Goal: Entertainment & Leisure: Browse casually

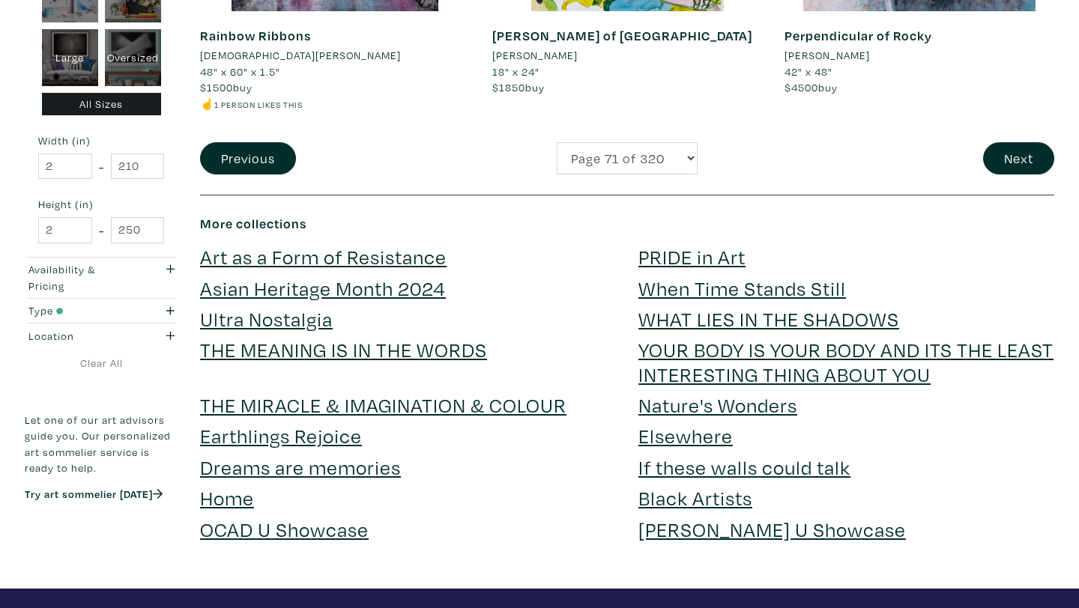
scroll to position [3215, 0]
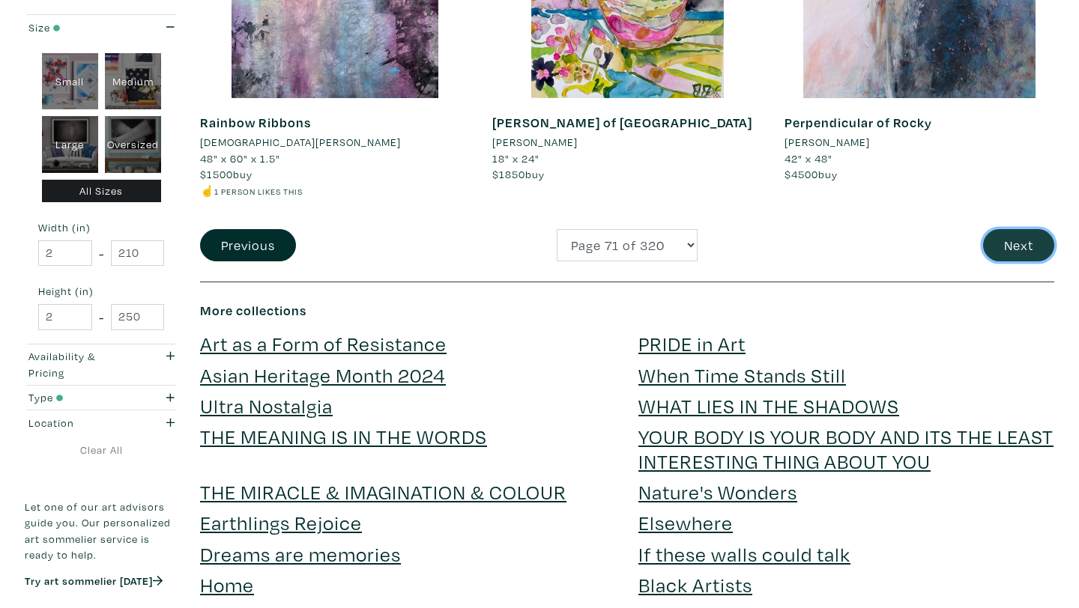
click at [1012, 243] on button "Next" at bounding box center [1018, 245] width 71 height 32
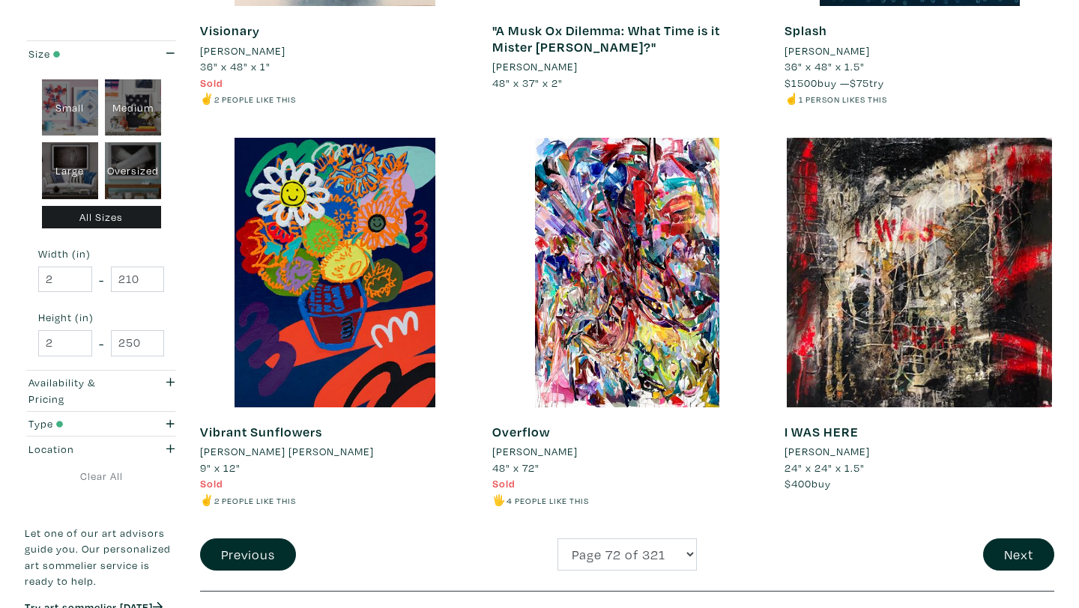
scroll to position [2973, 0]
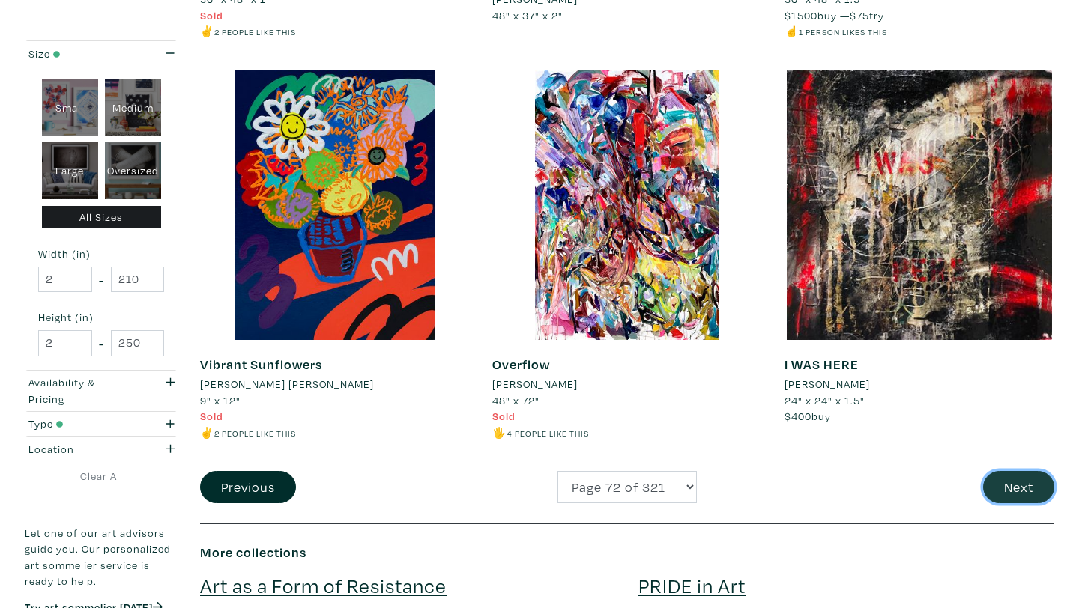
click at [1024, 491] on button "Next" at bounding box center [1018, 487] width 71 height 32
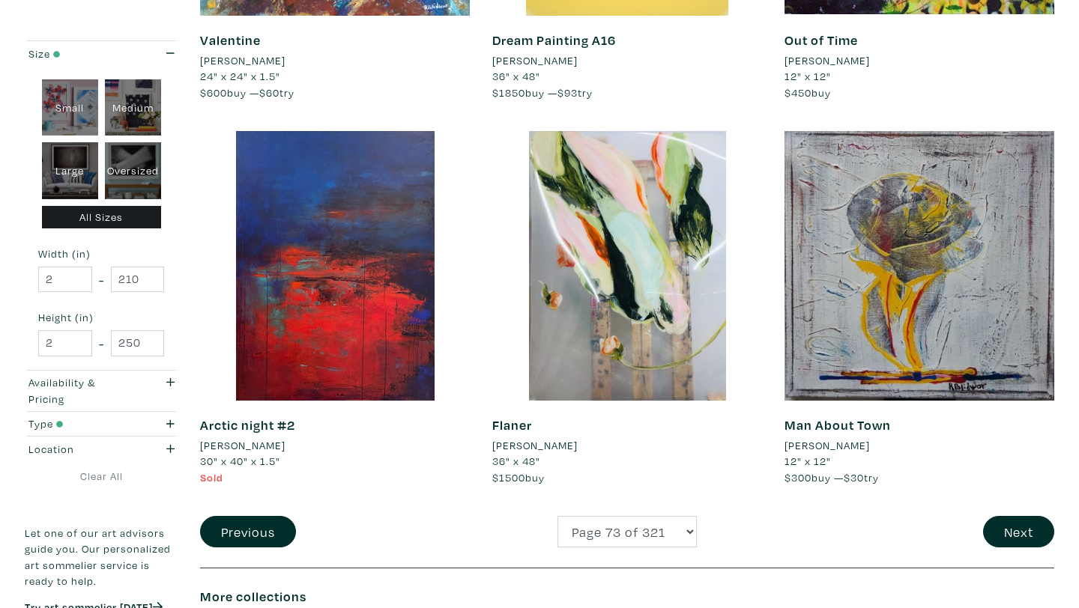
scroll to position [2925, 0]
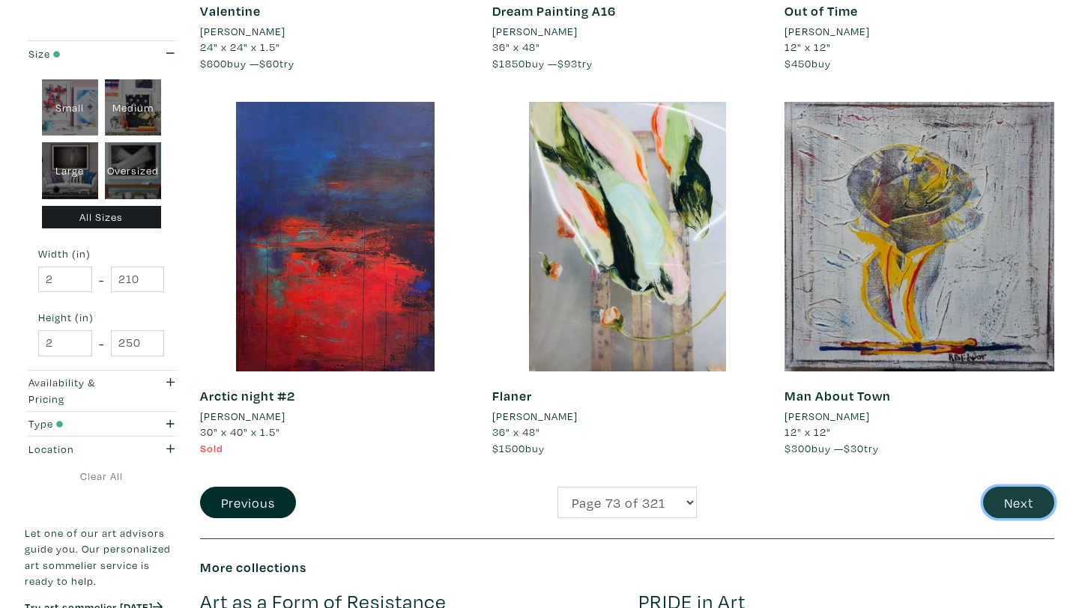
click at [1018, 506] on button "Next" at bounding box center [1018, 503] width 71 height 32
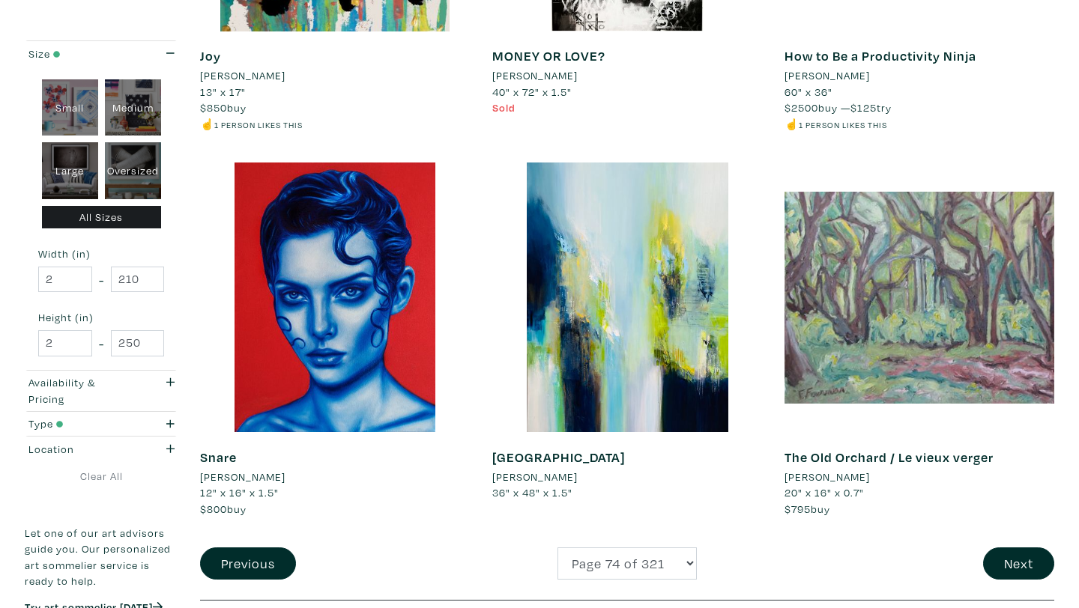
scroll to position [3016, 0]
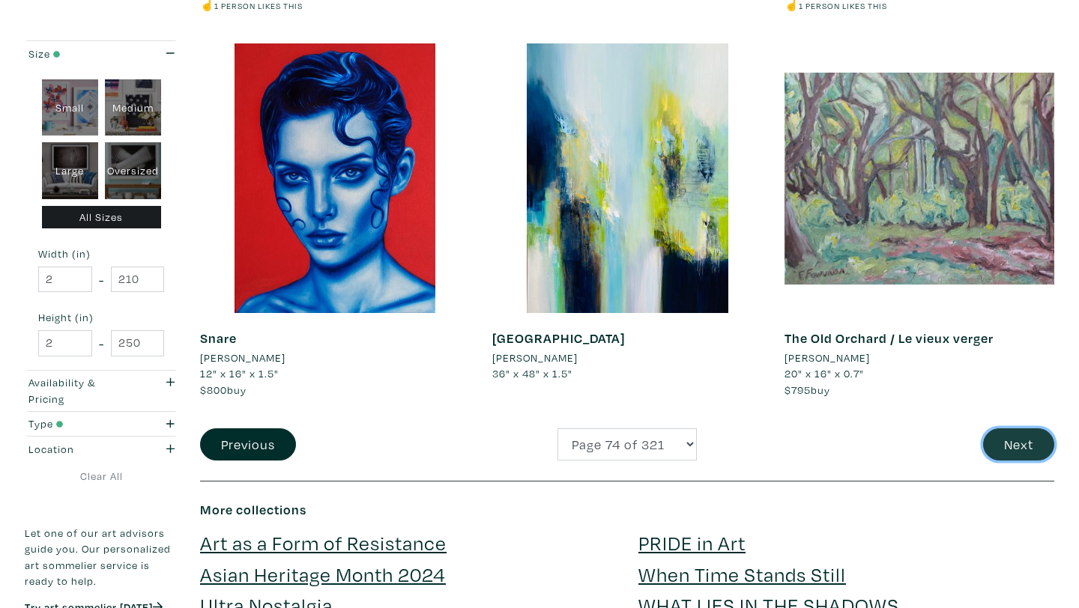
click at [1017, 440] on button "Next" at bounding box center [1018, 444] width 71 height 32
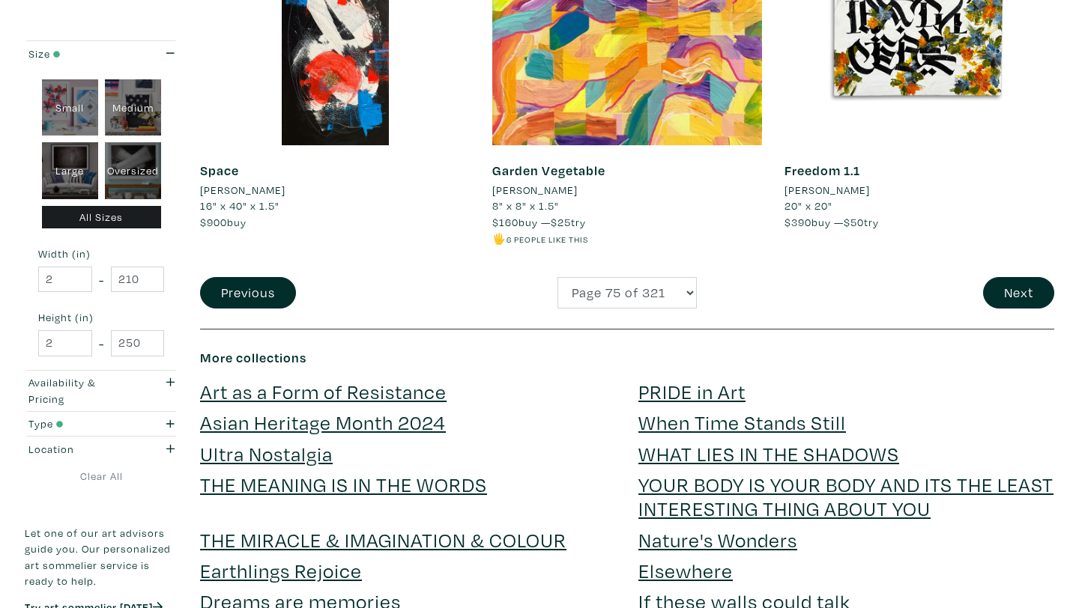
scroll to position [3233, 0]
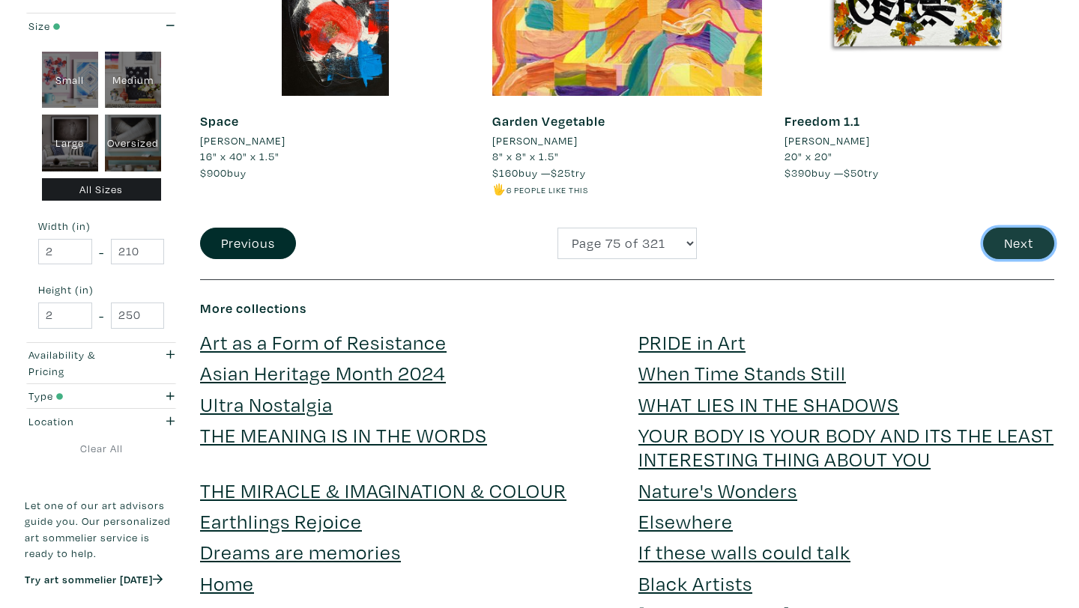
click at [1008, 252] on button "Next" at bounding box center [1018, 244] width 71 height 32
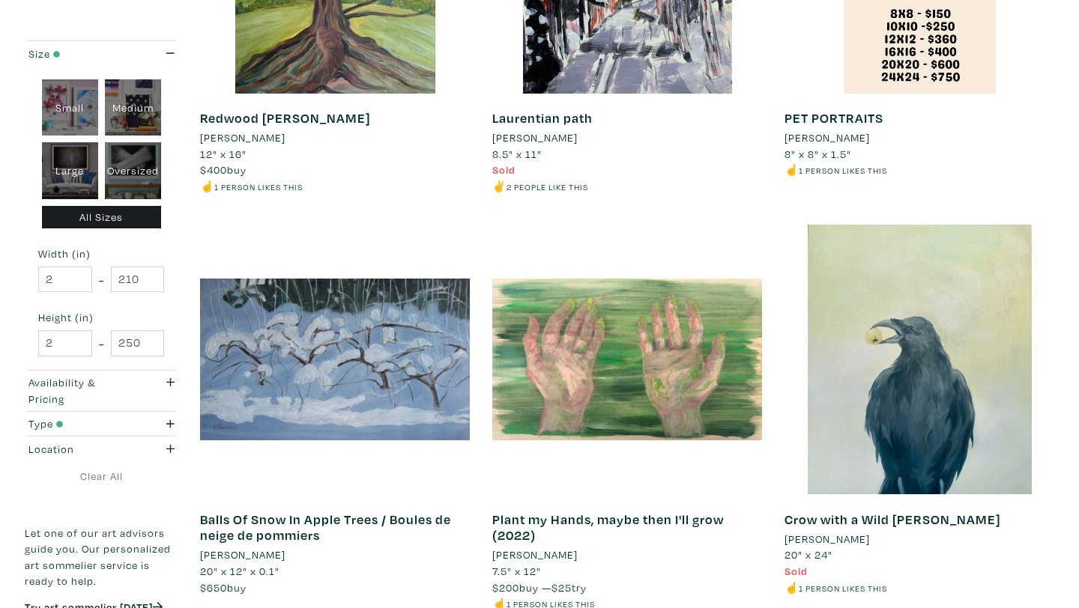
scroll to position [2958, 0]
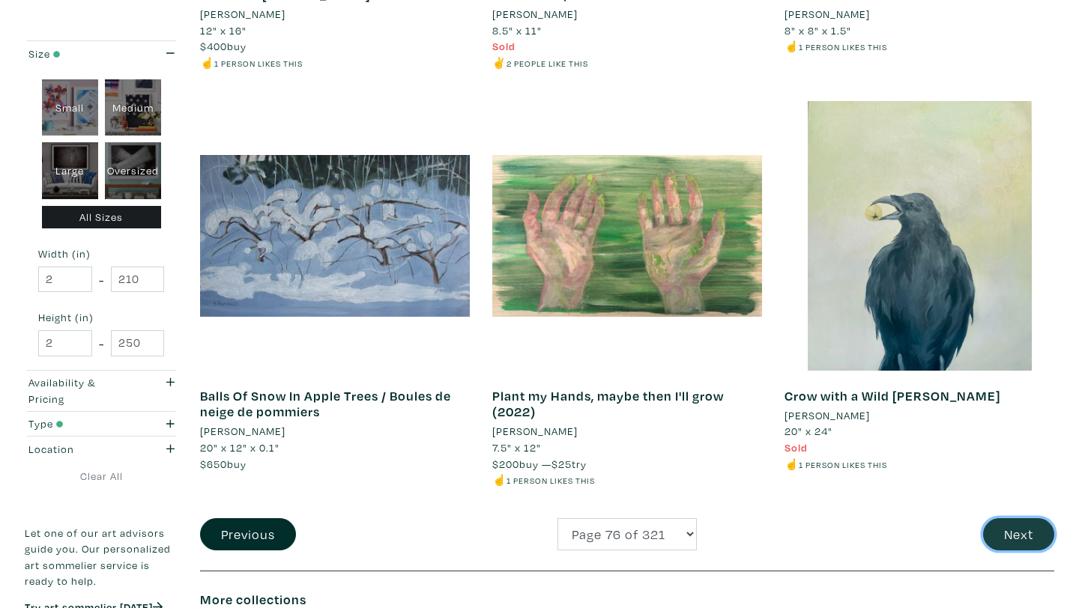
click at [1014, 545] on button "Next" at bounding box center [1018, 534] width 71 height 32
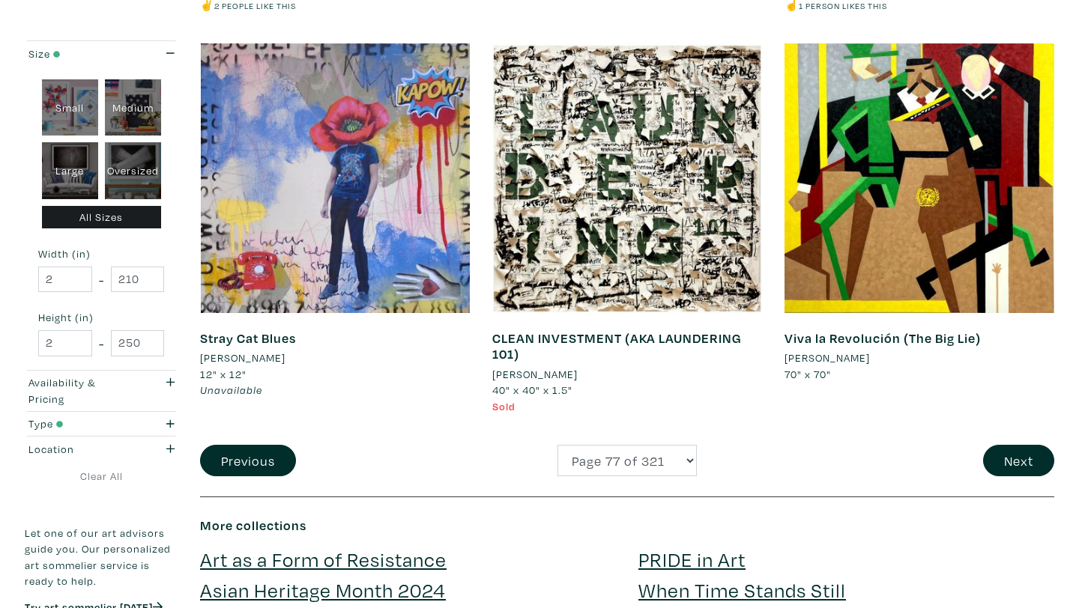
scroll to position [3085, 0]
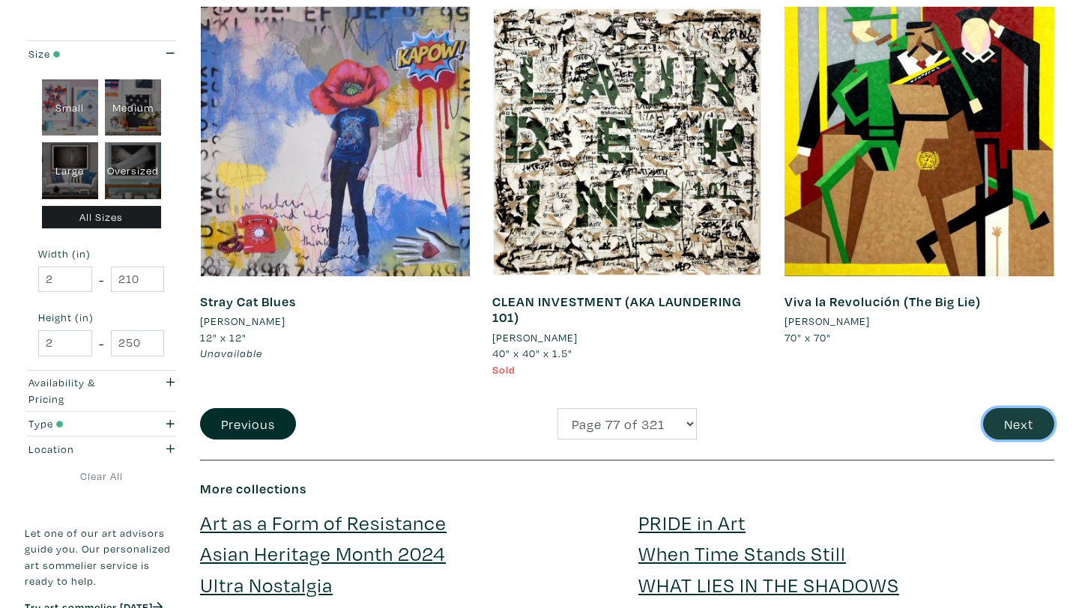
click at [1006, 419] on button "Next" at bounding box center [1018, 424] width 71 height 32
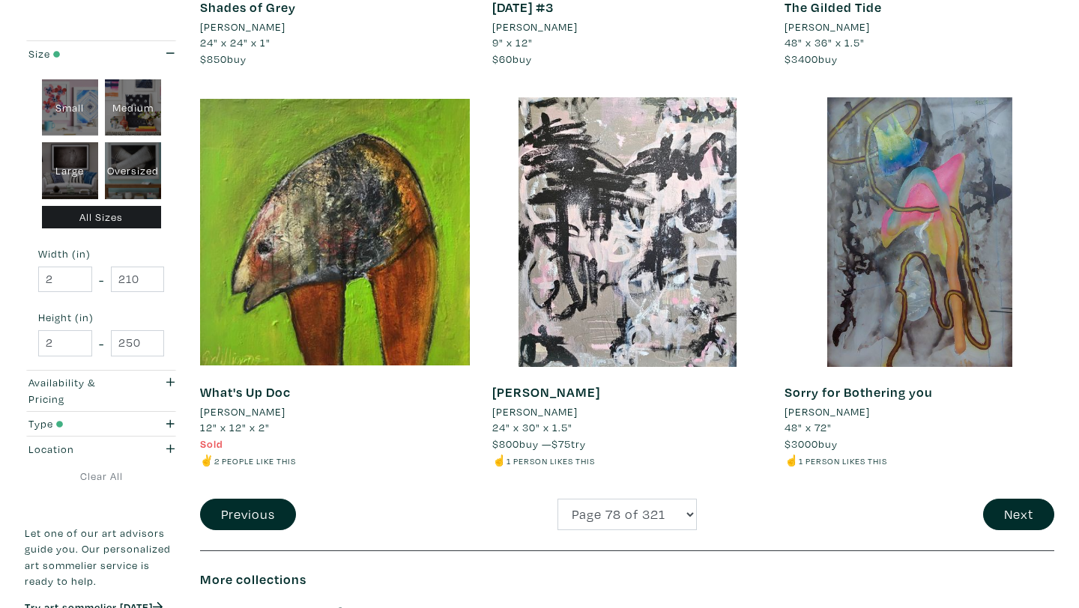
scroll to position [3055, 0]
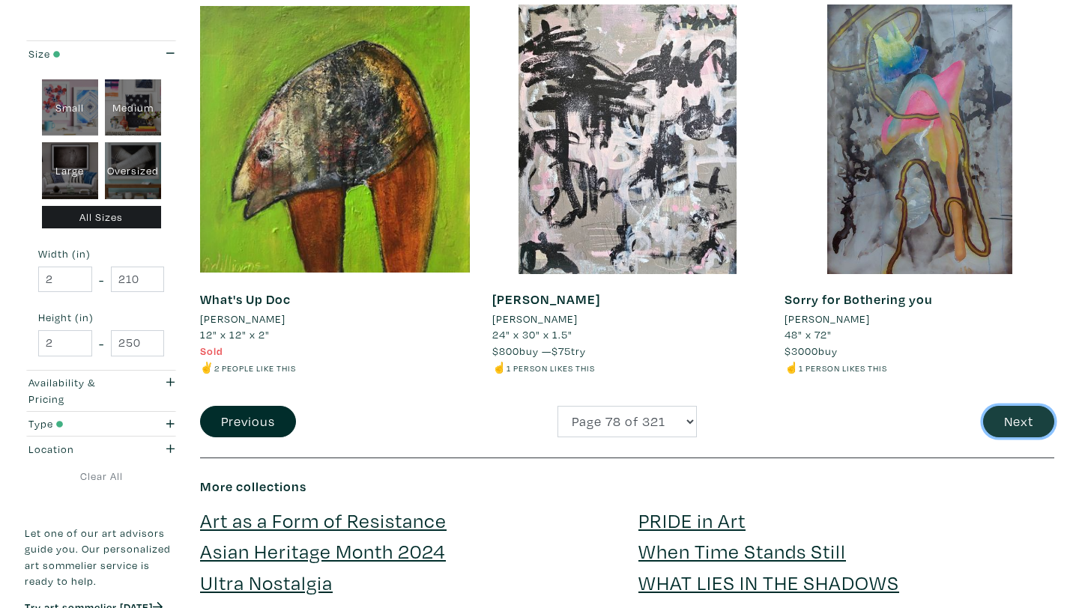
click at [1028, 417] on button "Next" at bounding box center [1018, 422] width 71 height 32
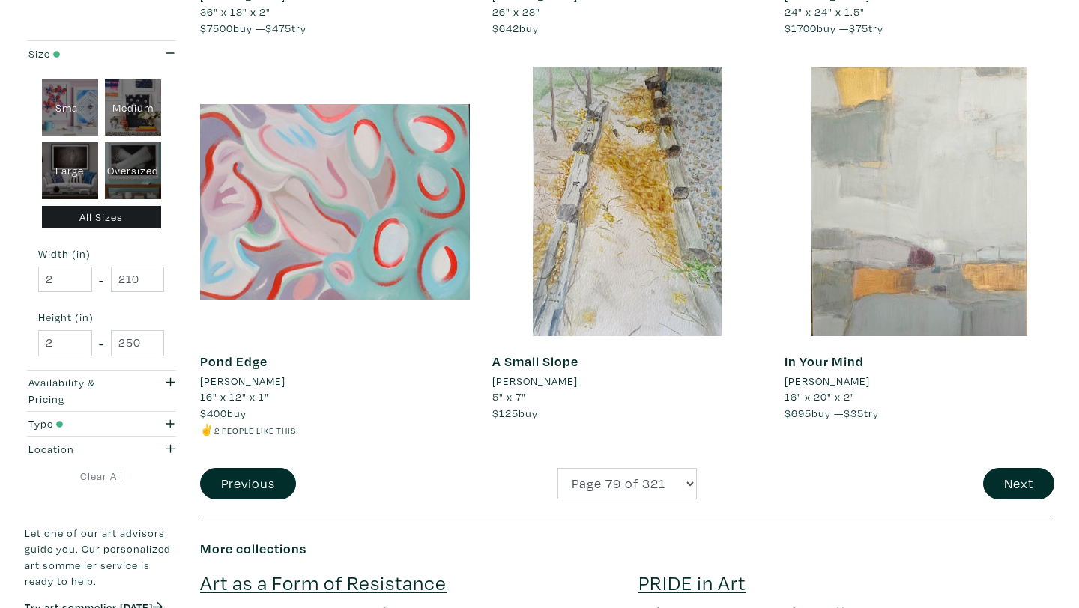
scroll to position [3006, 0]
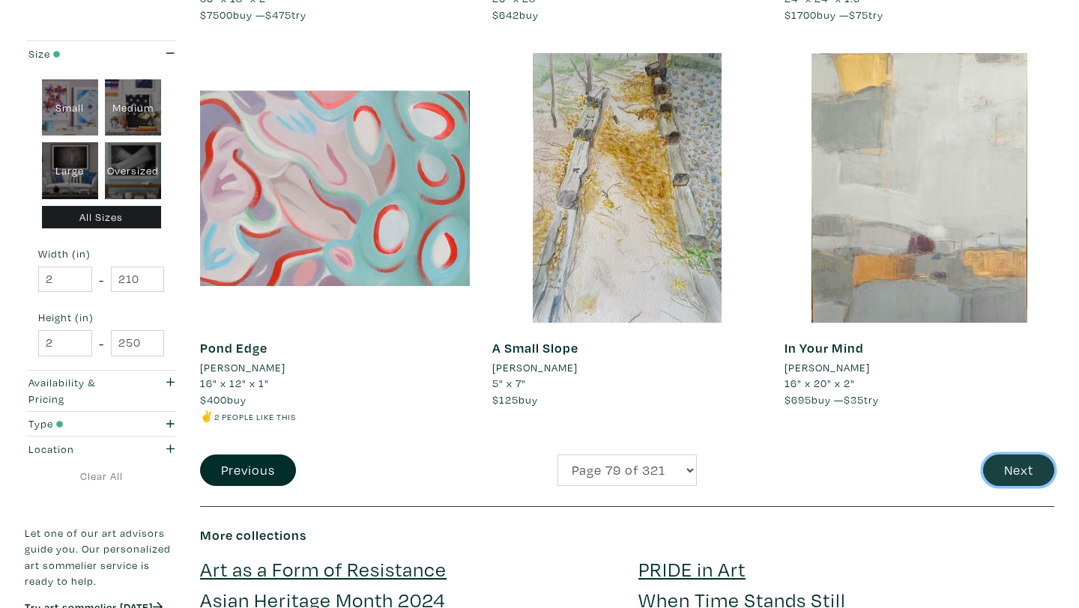
click at [1020, 467] on button "Next" at bounding box center [1018, 471] width 71 height 32
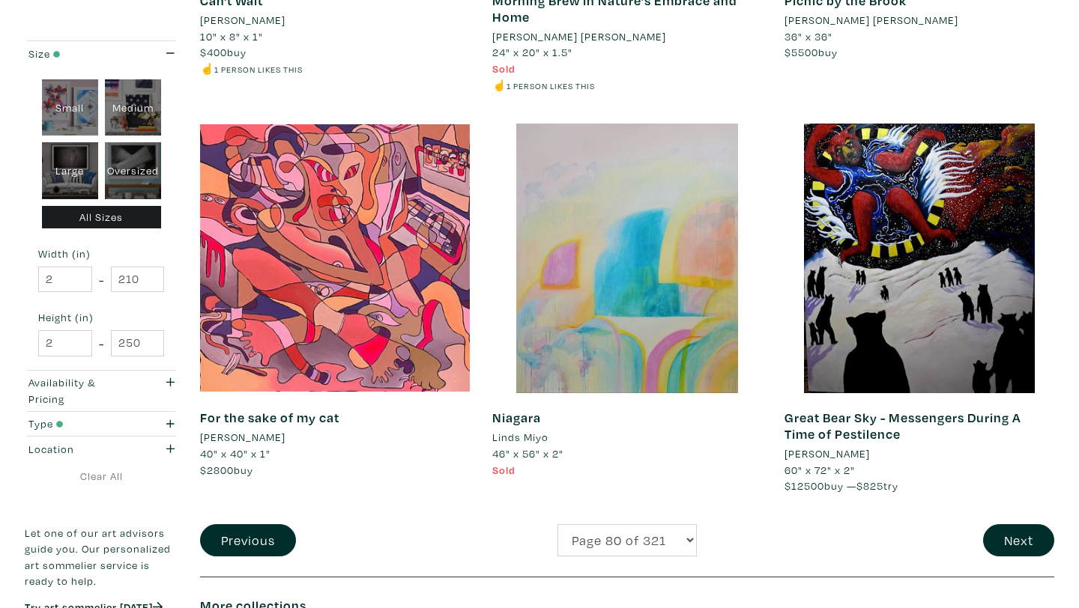
scroll to position [3088, 0]
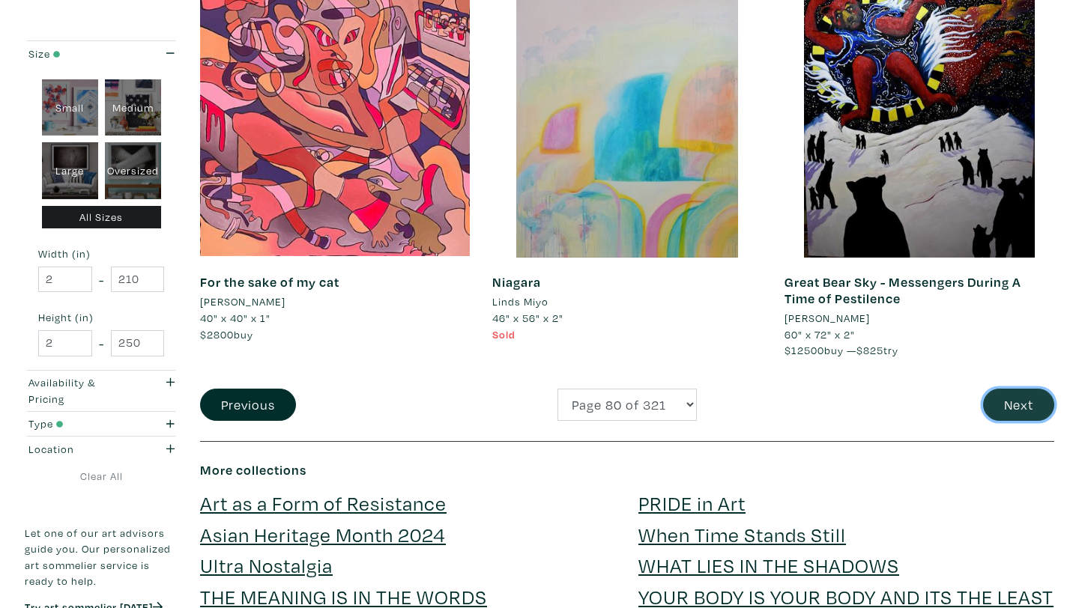
click at [1010, 411] on button "Next" at bounding box center [1018, 405] width 71 height 32
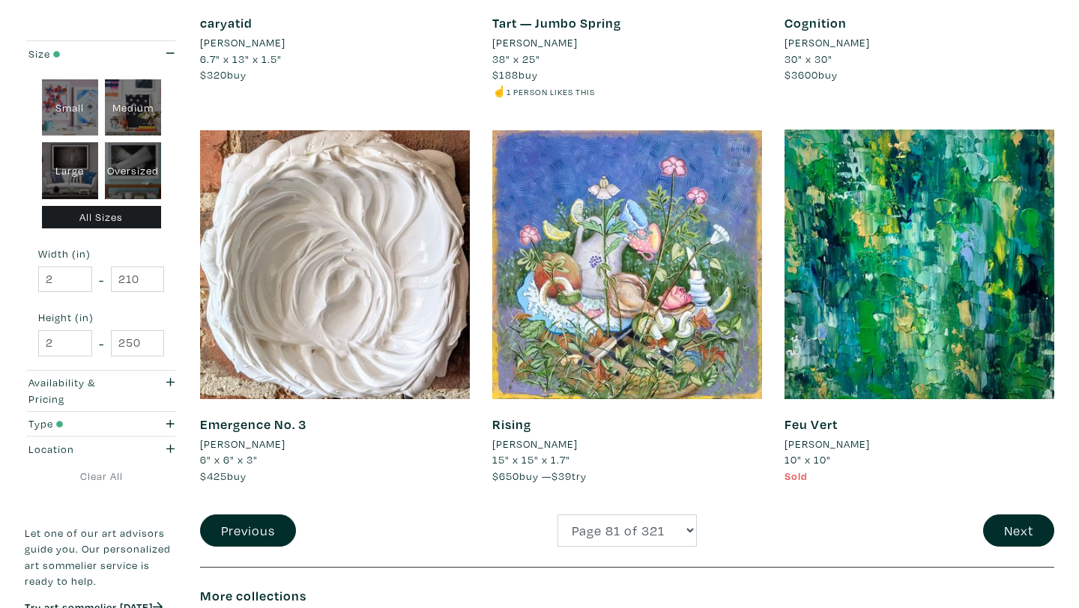
scroll to position [2933, 0]
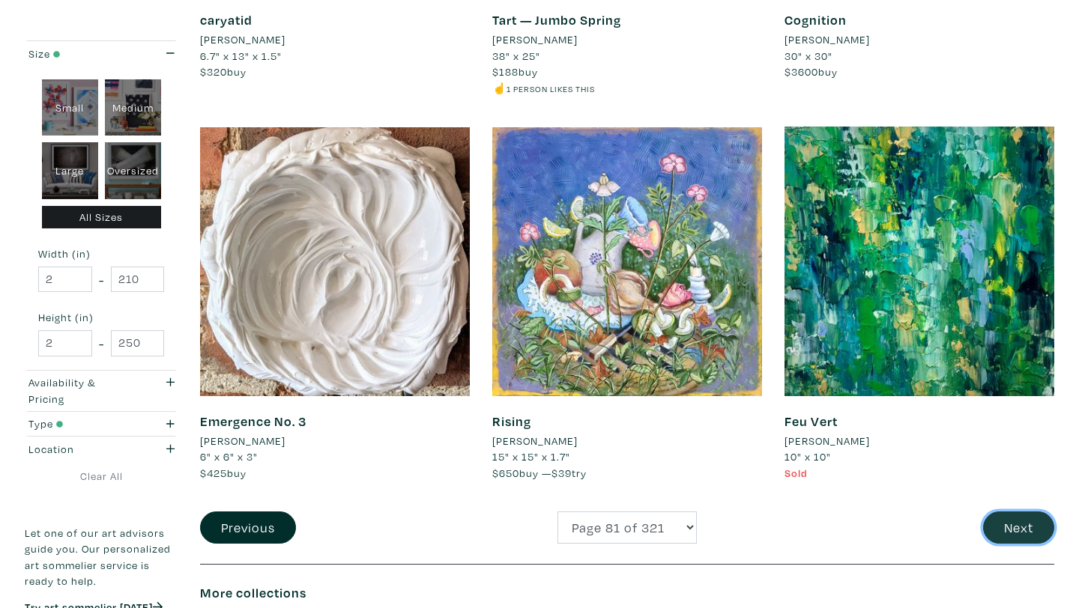
click at [1017, 530] on button "Next" at bounding box center [1018, 528] width 71 height 32
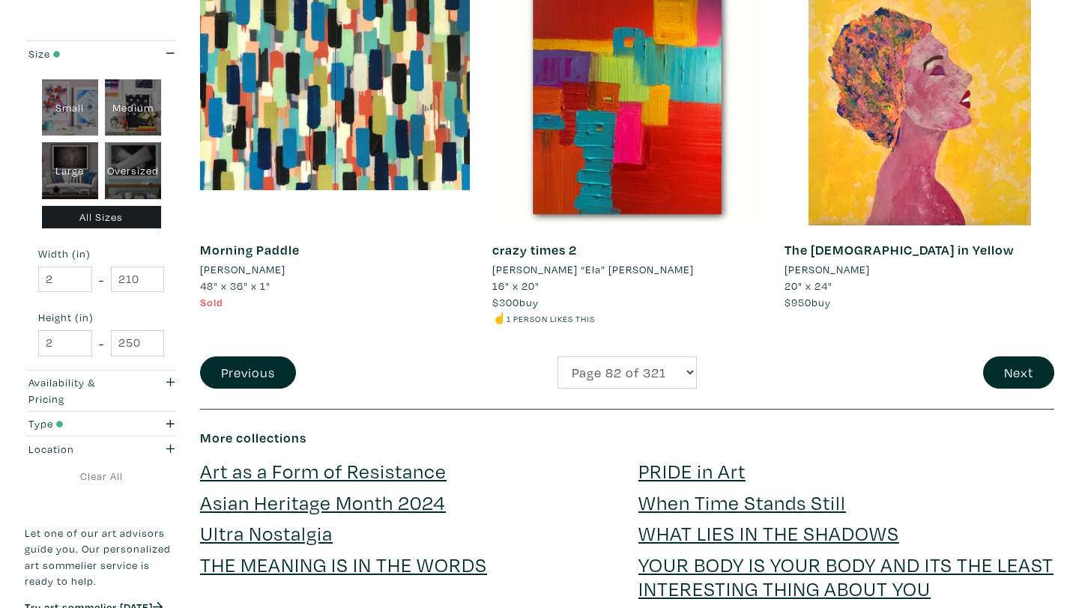
scroll to position [3187, 0]
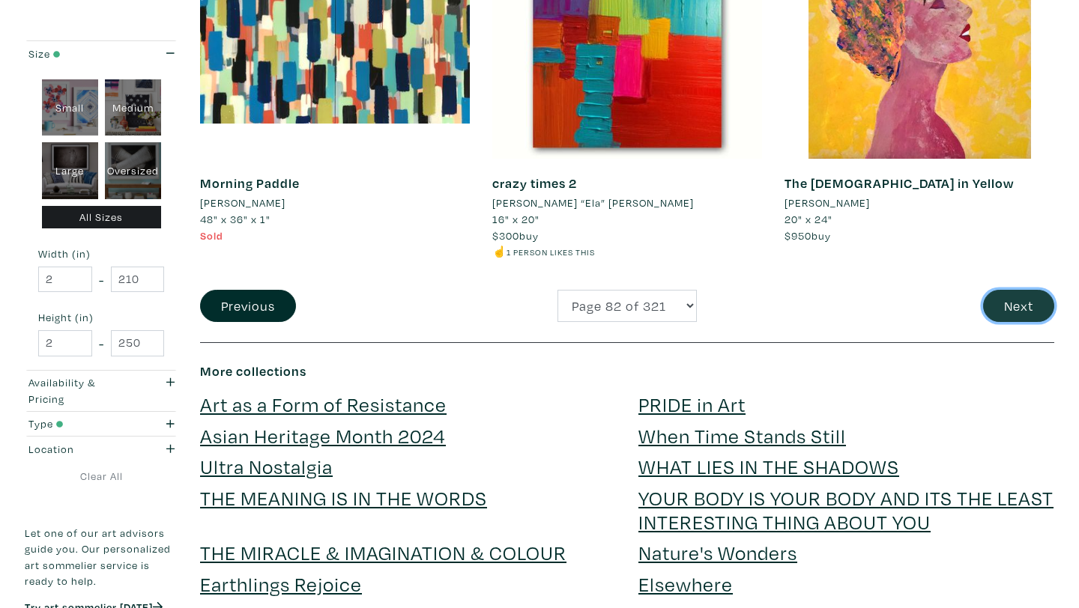
click at [996, 290] on button "Next" at bounding box center [1018, 306] width 71 height 32
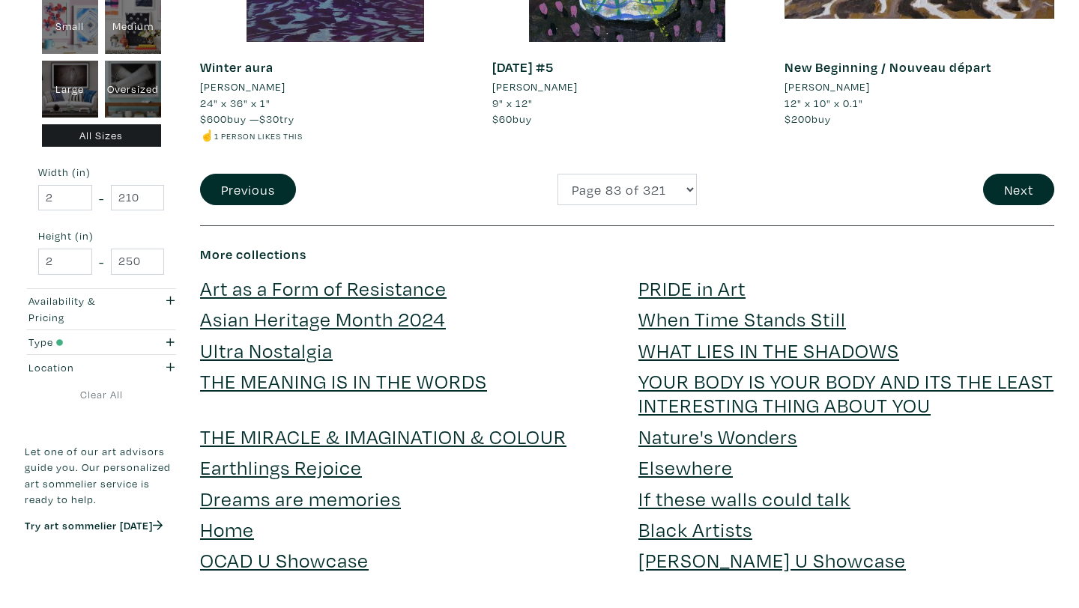
scroll to position [3292, 0]
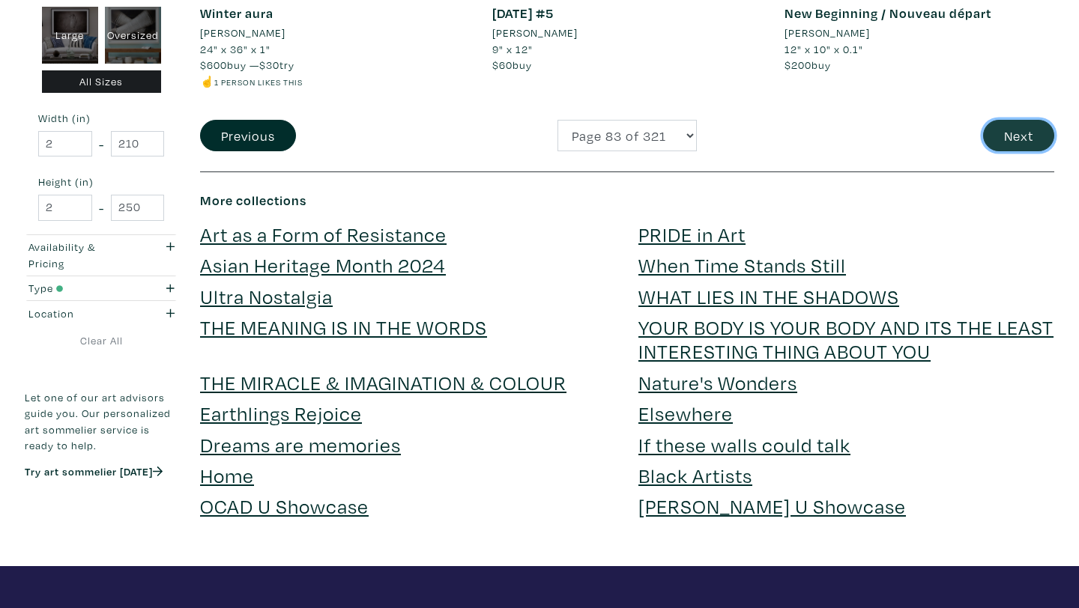
click at [997, 135] on button "Next" at bounding box center [1018, 136] width 71 height 32
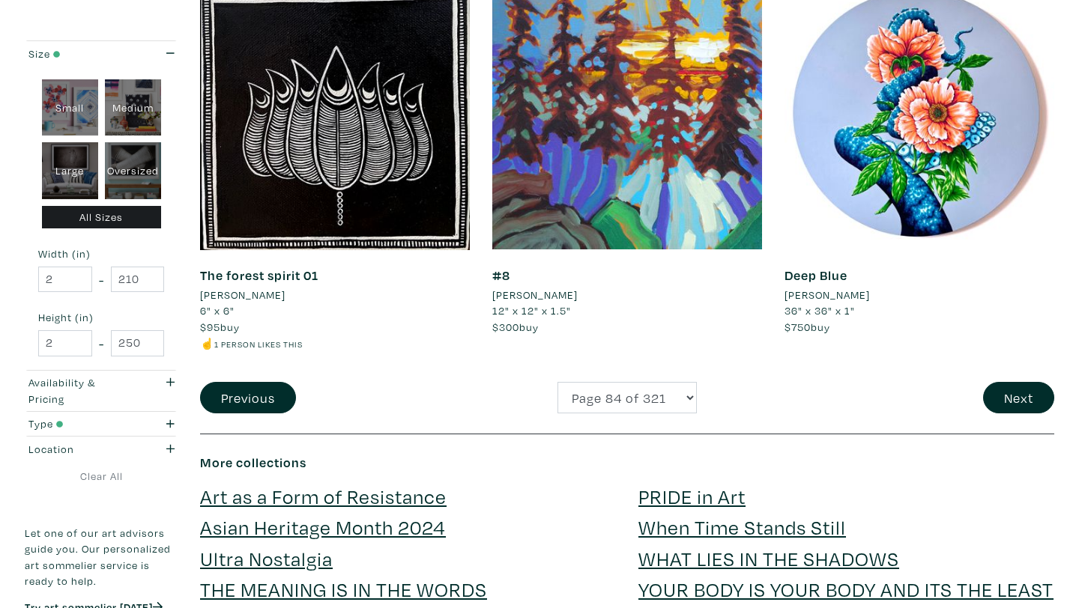
scroll to position [3023, 0]
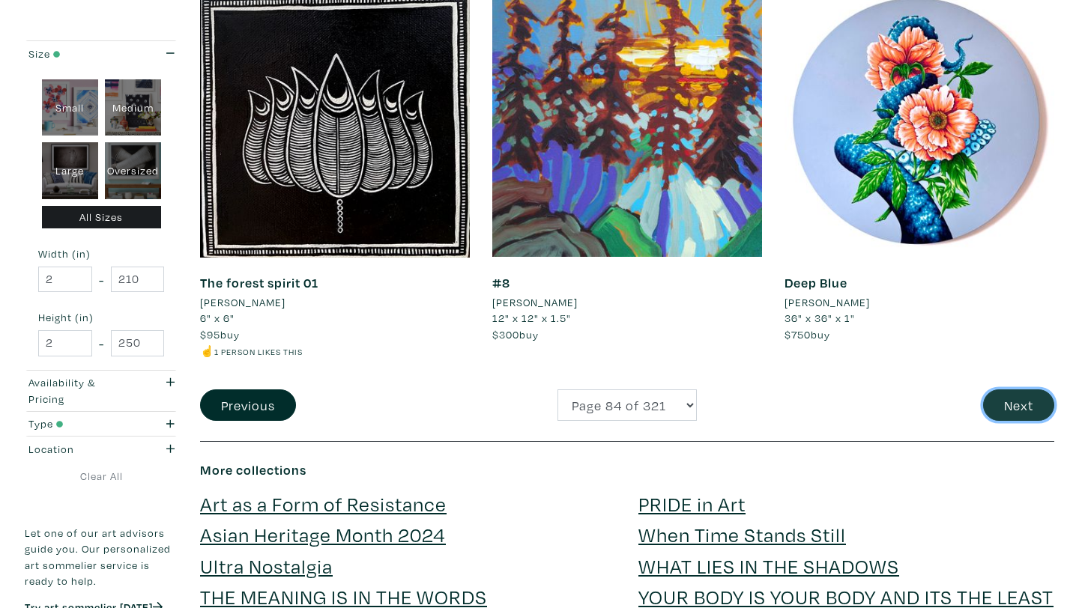
click at [1008, 390] on button "Next" at bounding box center [1018, 406] width 71 height 32
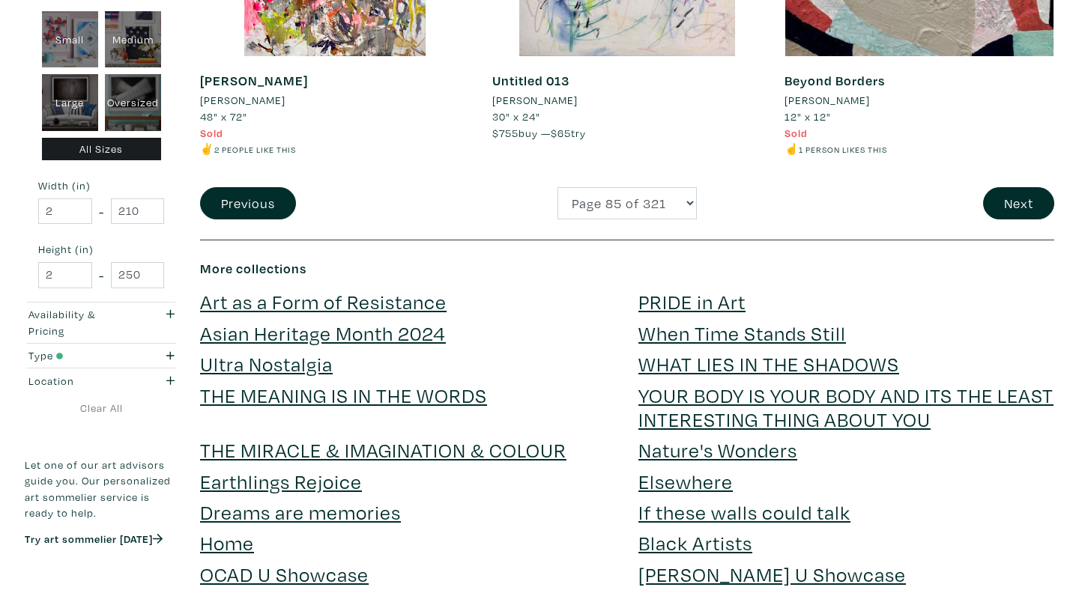
scroll to position [3121, 0]
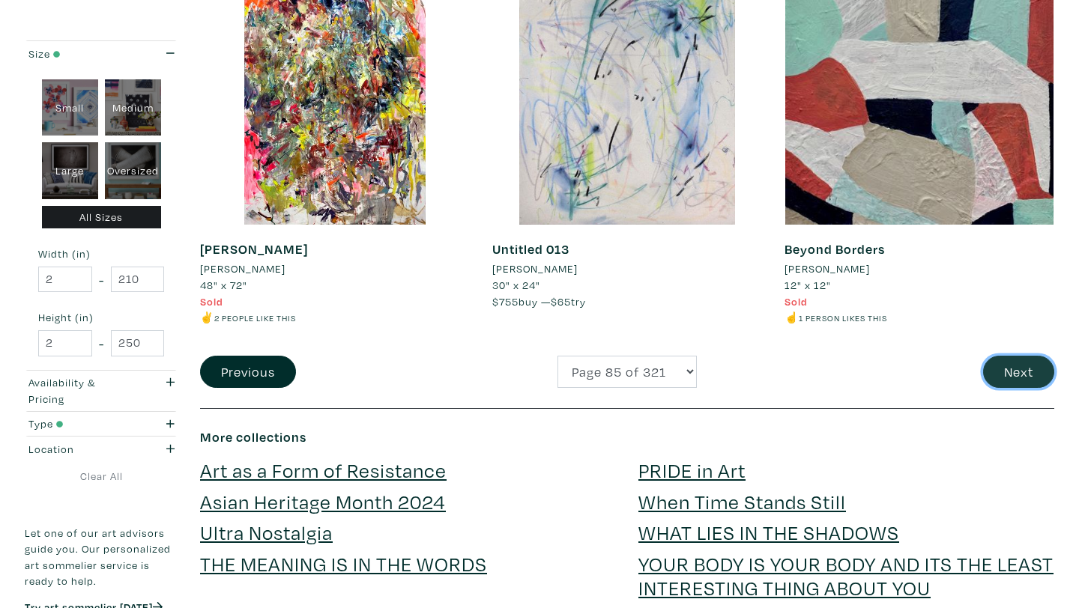
click at [1011, 387] on button "Next" at bounding box center [1018, 372] width 71 height 32
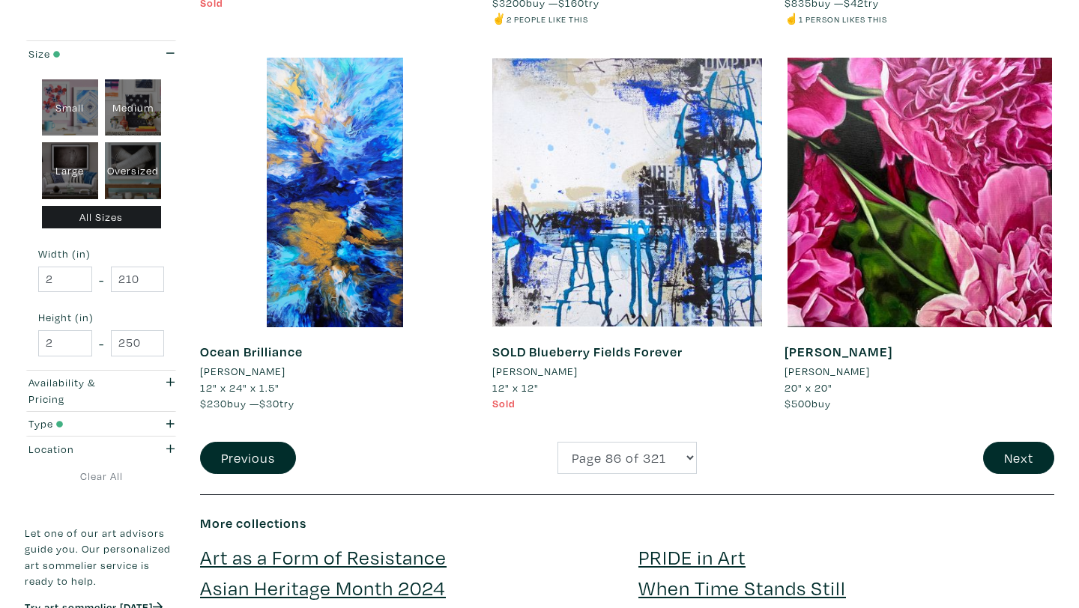
scroll to position [2984, 0]
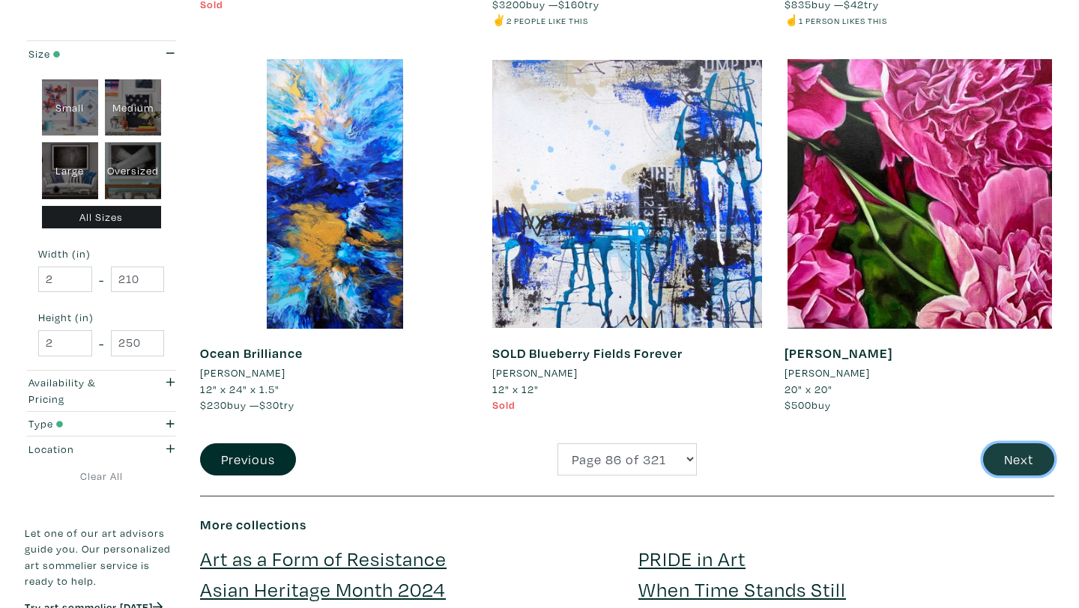
click at [1011, 470] on button "Next" at bounding box center [1018, 459] width 71 height 32
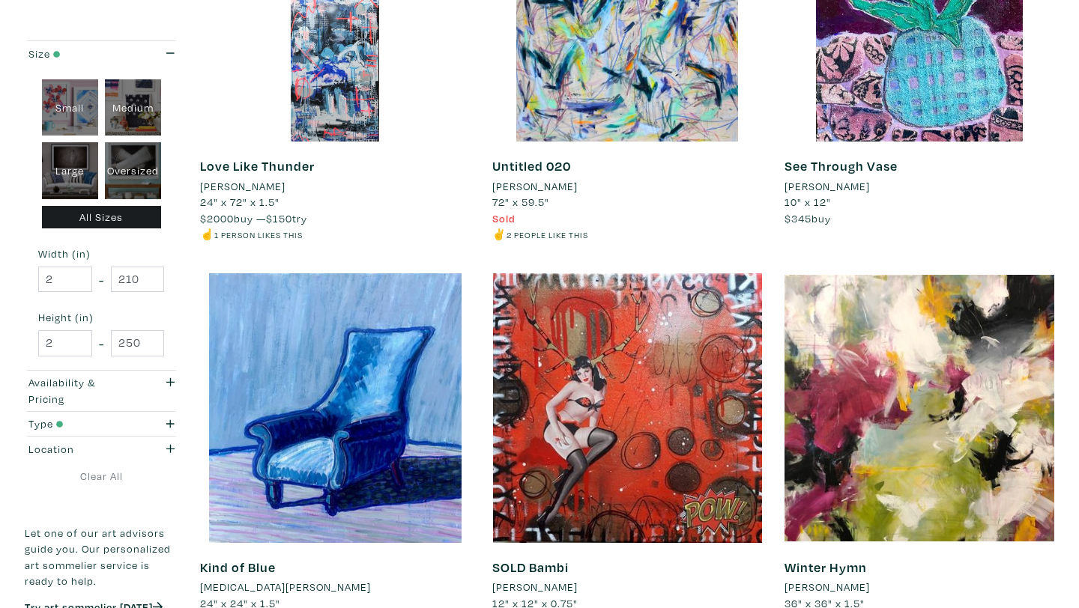
scroll to position [3010, 0]
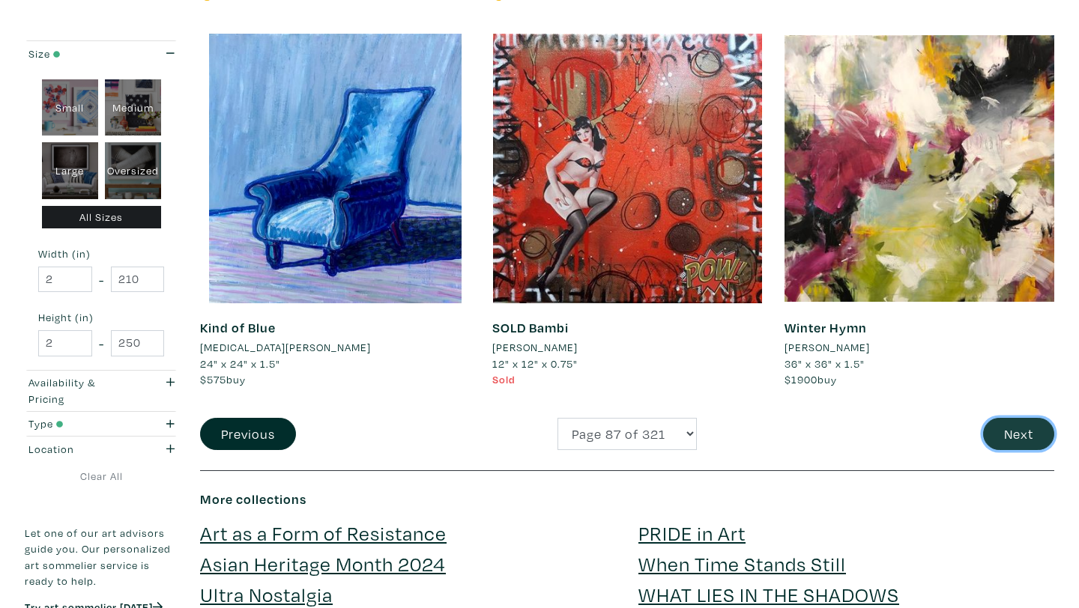
click at [1011, 431] on button "Next" at bounding box center [1018, 434] width 71 height 32
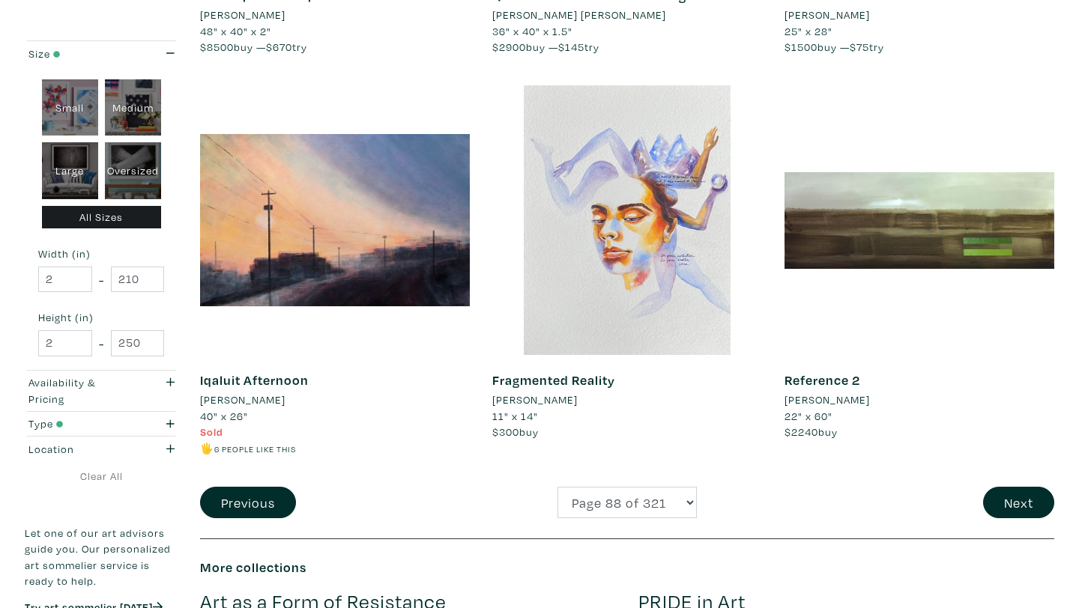
scroll to position [3071, 0]
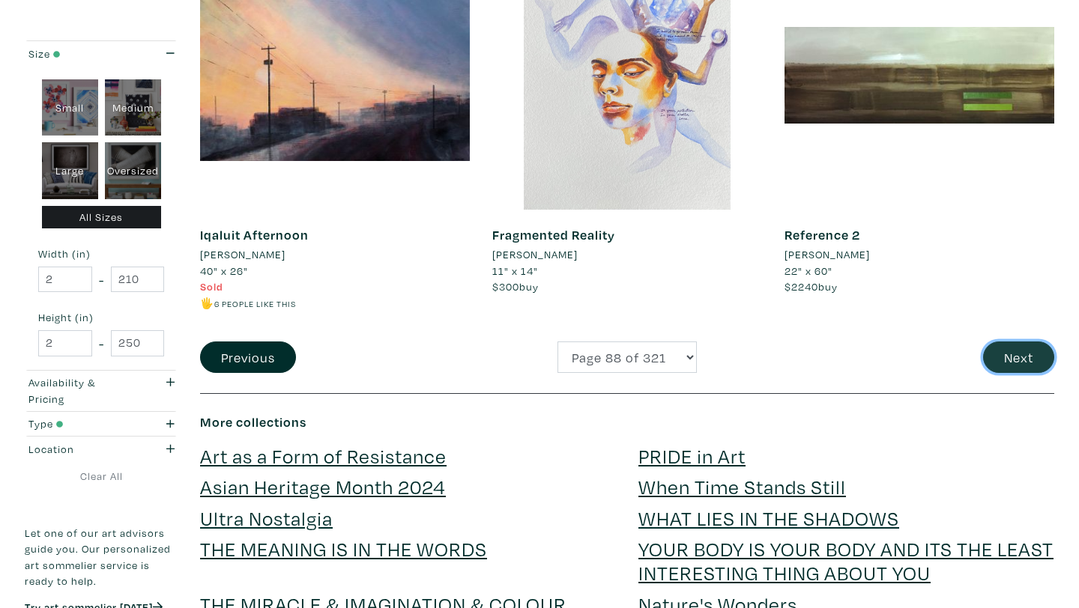
click at [1009, 365] on button "Next" at bounding box center [1018, 358] width 71 height 32
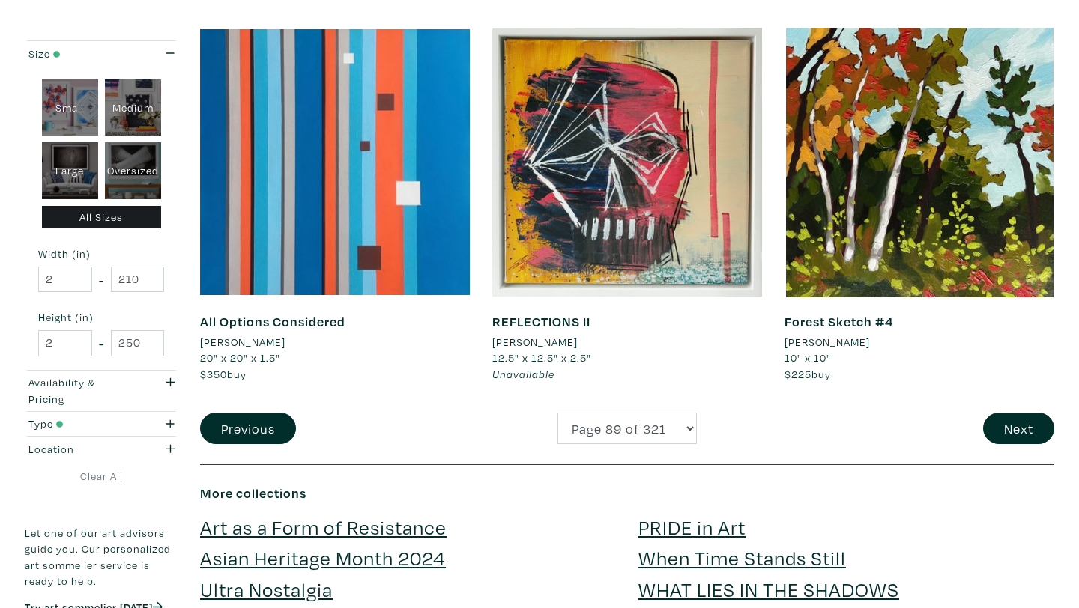
scroll to position [3016, 0]
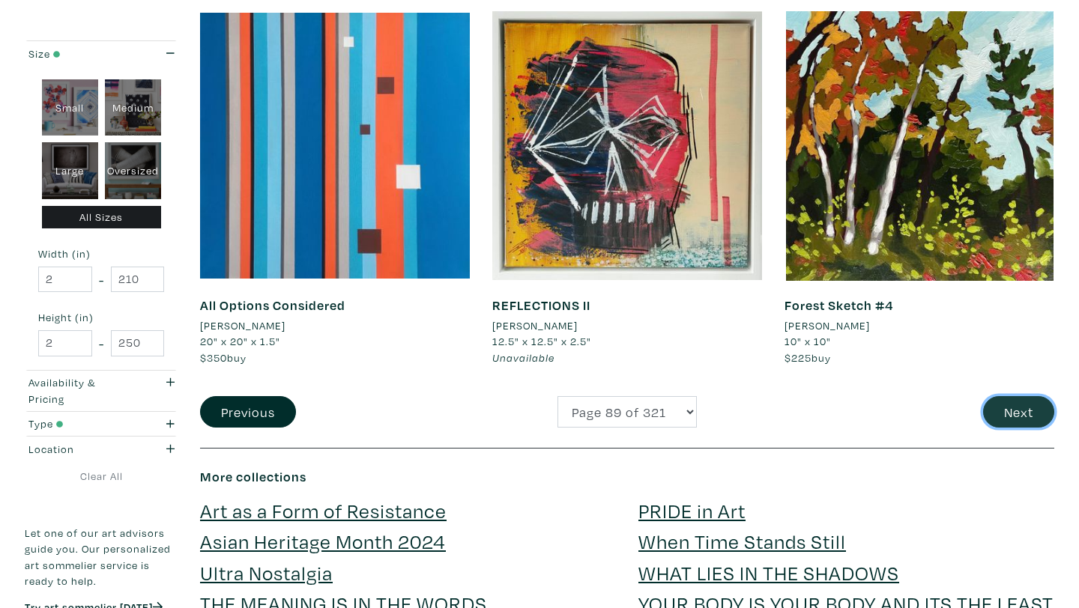
click at [1013, 407] on button "Next" at bounding box center [1018, 412] width 71 height 32
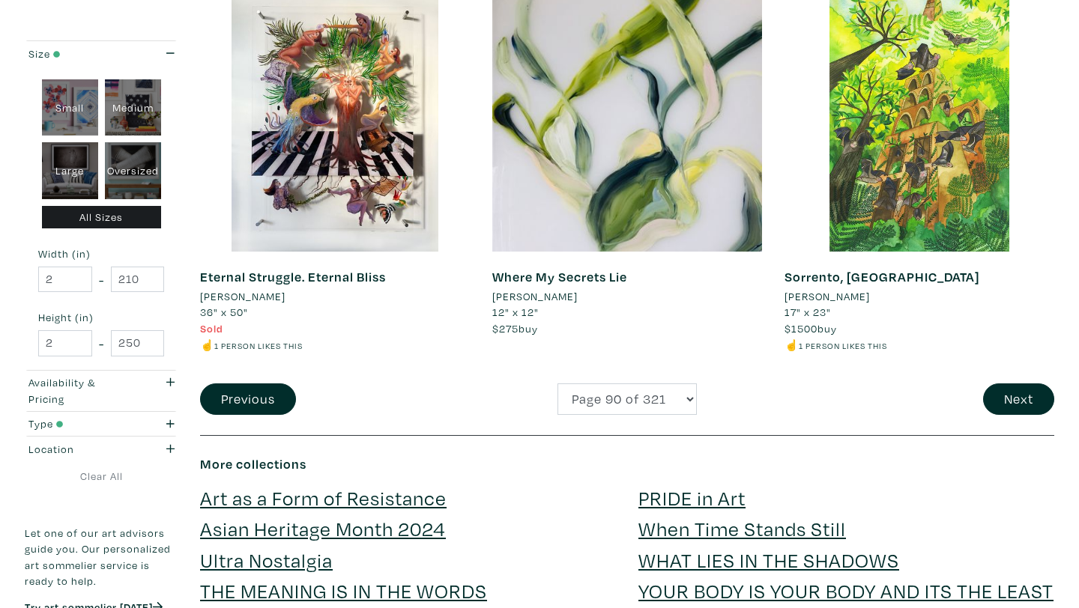
scroll to position [2941, 0]
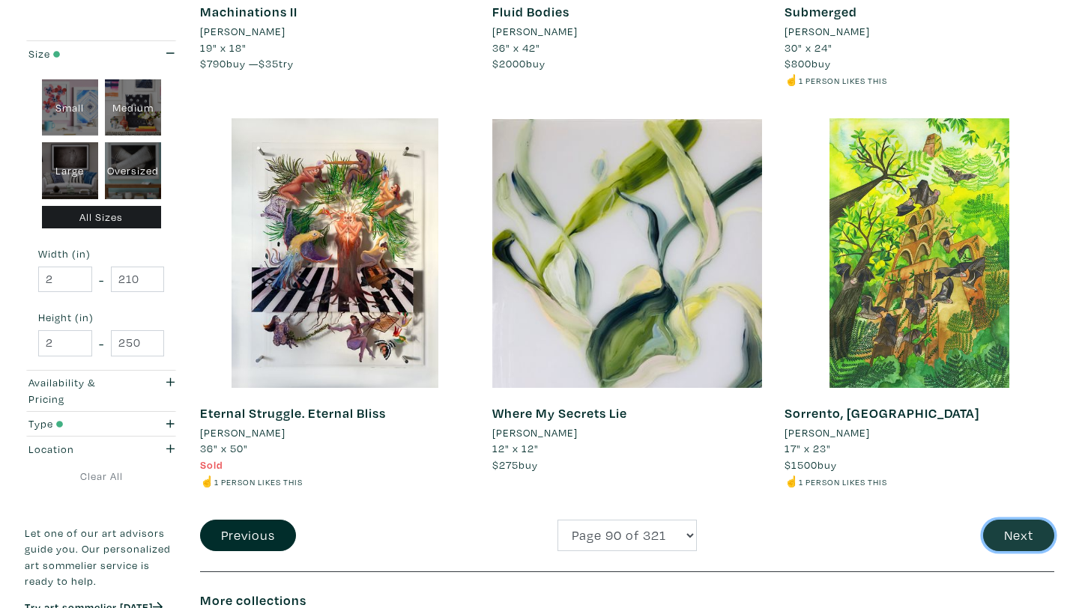
click at [995, 522] on button "Next" at bounding box center [1018, 536] width 71 height 32
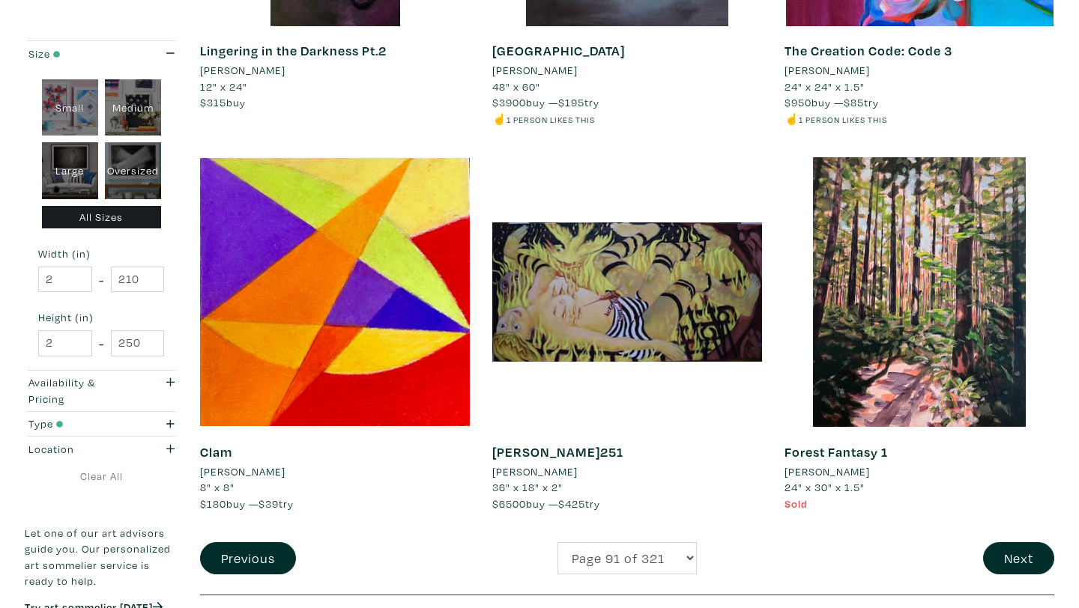
scroll to position [3012, 0]
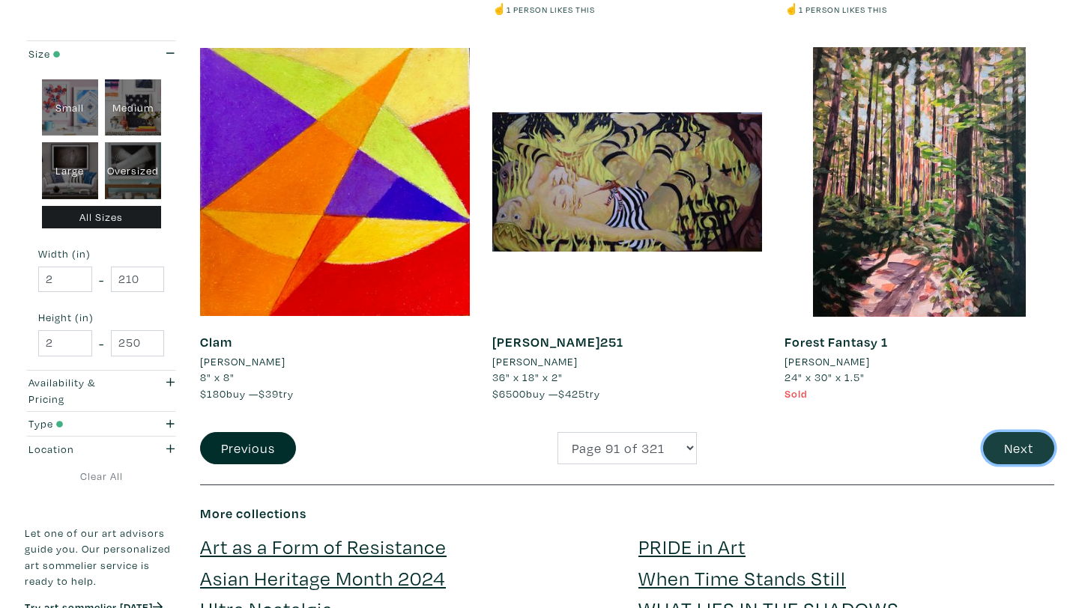
click at [1014, 447] on button "Next" at bounding box center [1018, 448] width 71 height 32
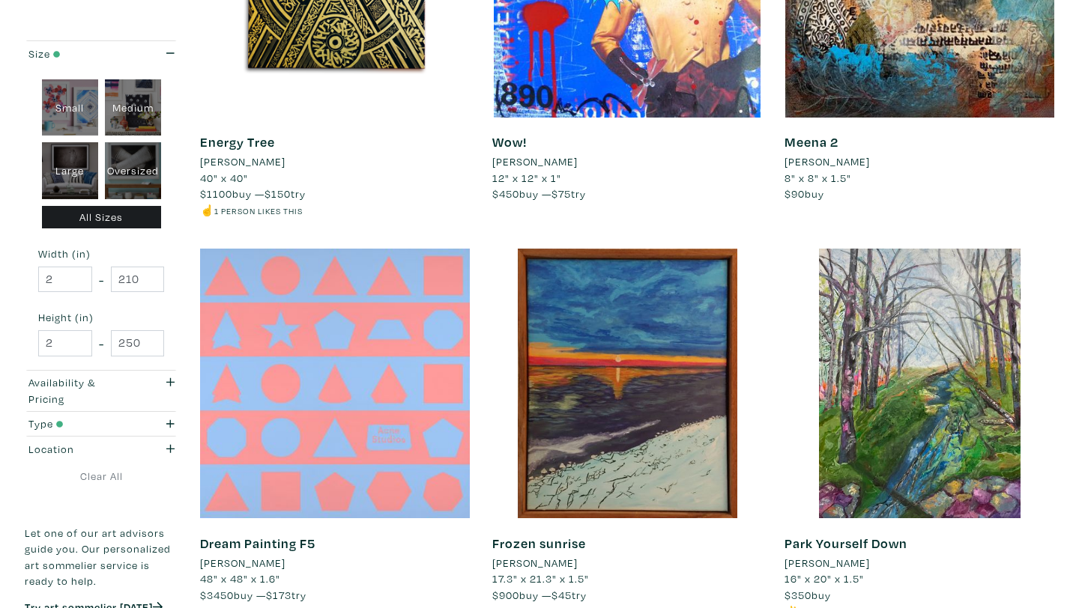
scroll to position [2938, 0]
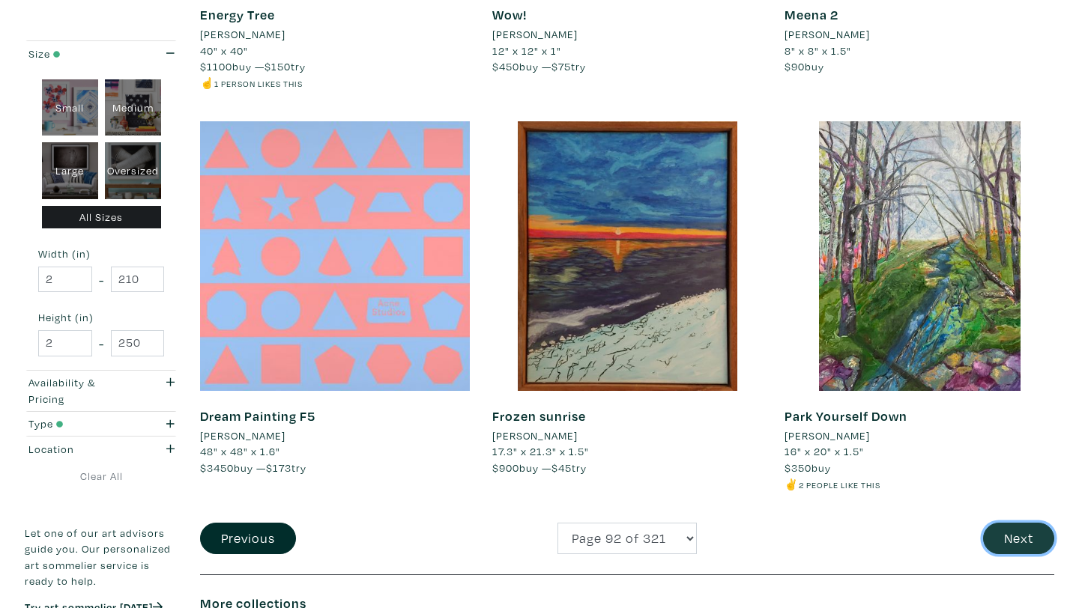
click at [1012, 543] on button "Next" at bounding box center [1018, 539] width 71 height 32
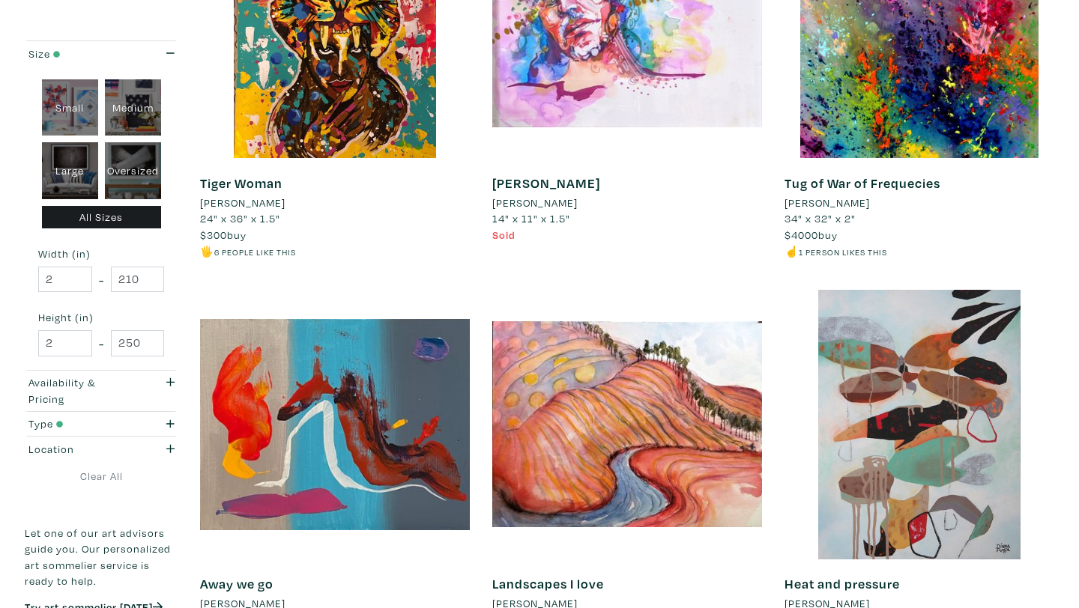
scroll to position [2995, 0]
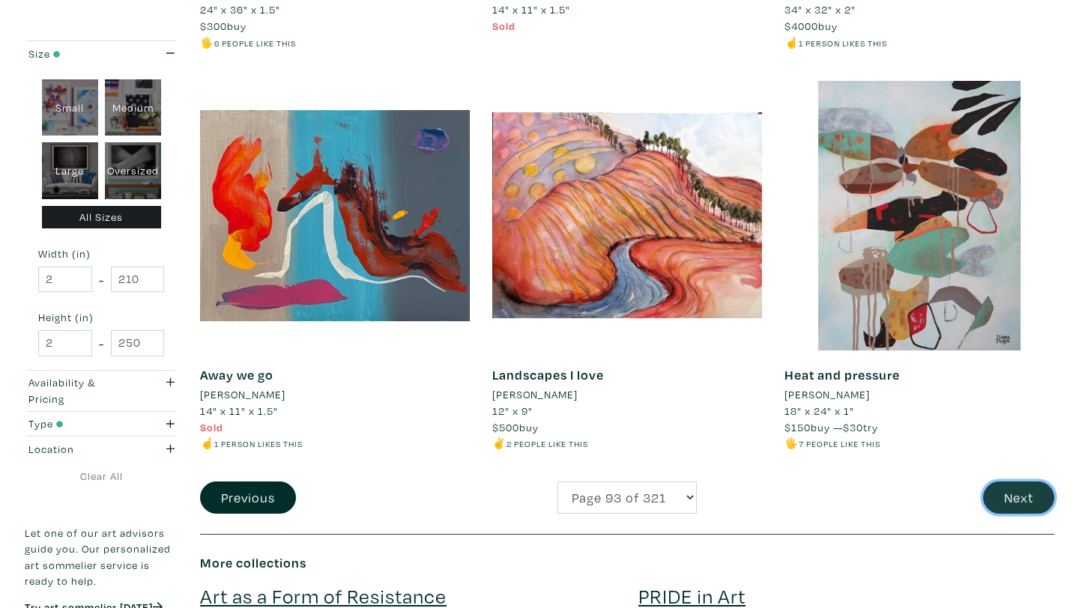
click at [1017, 482] on button "Next" at bounding box center [1018, 498] width 71 height 32
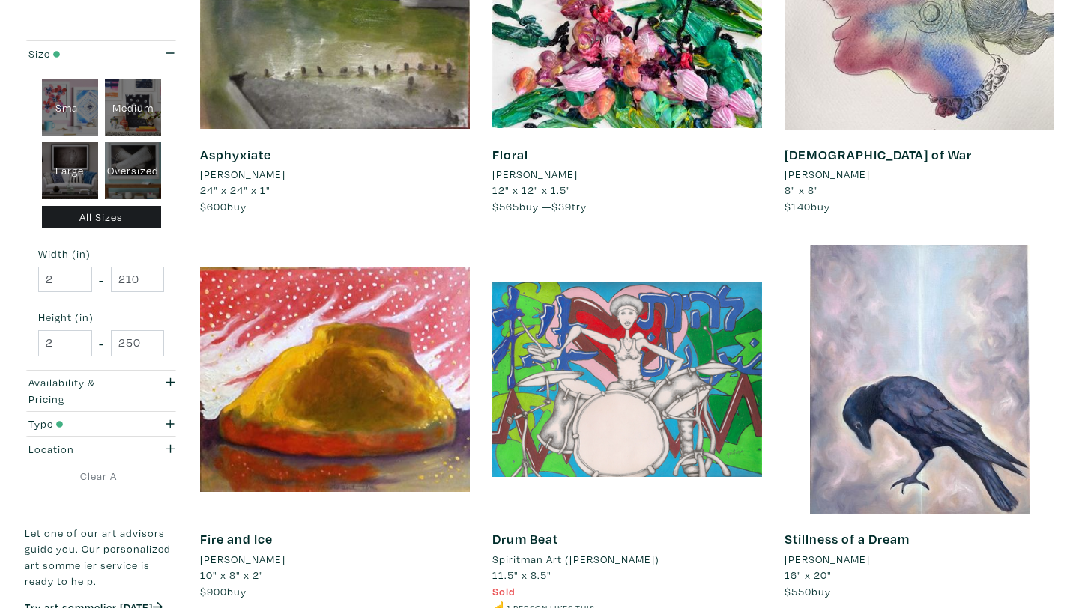
scroll to position [2597, 0]
